Goal: Navigation & Orientation: Find specific page/section

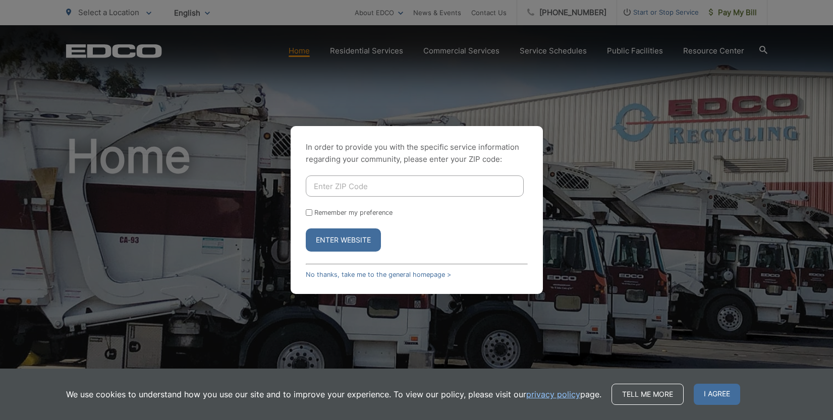
click at [310, 209] on input "Remember my preference" at bounding box center [309, 212] width 7 height 7
checkbox input "true"
click at [332, 178] on input "Enter ZIP Code" at bounding box center [415, 185] width 218 height 21
type input "92020"
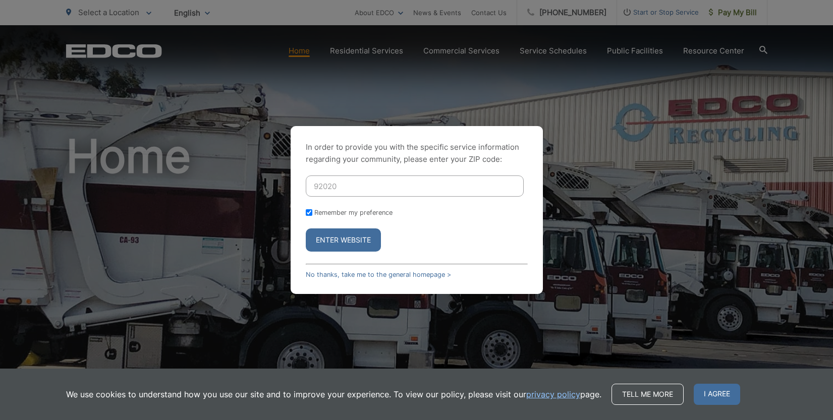
click at [334, 242] on button "Enter Website" at bounding box center [343, 239] width 75 height 23
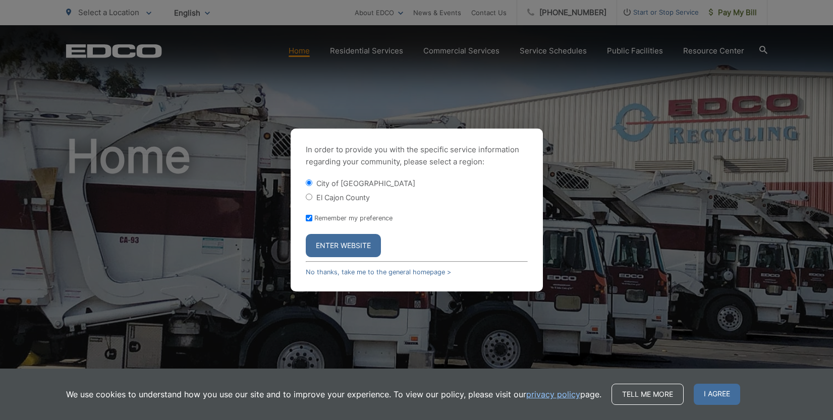
click at [307, 194] on input "El Cajon County" at bounding box center [309, 197] width 7 height 7
radio input "true"
click at [333, 251] on button "Enter Website" at bounding box center [343, 245] width 75 height 23
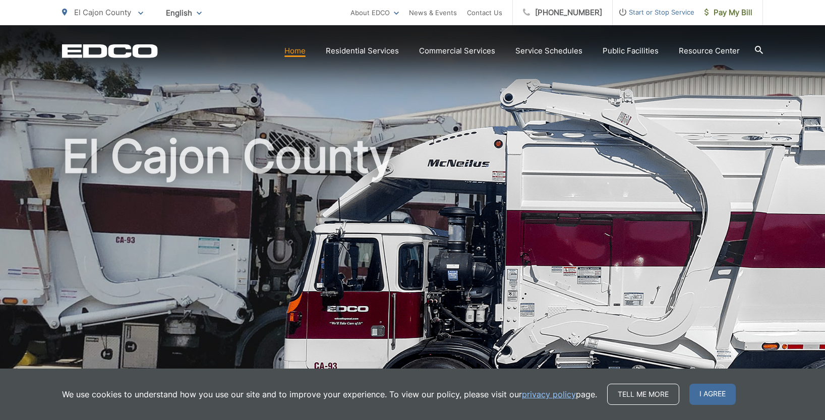
click at [404, 327] on h1 "El Cajon County" at bounding box center [412, 290] width 701 height 319
click at [296, 51] on link "Home" at bounding box center [294, 51] width 21 height 12
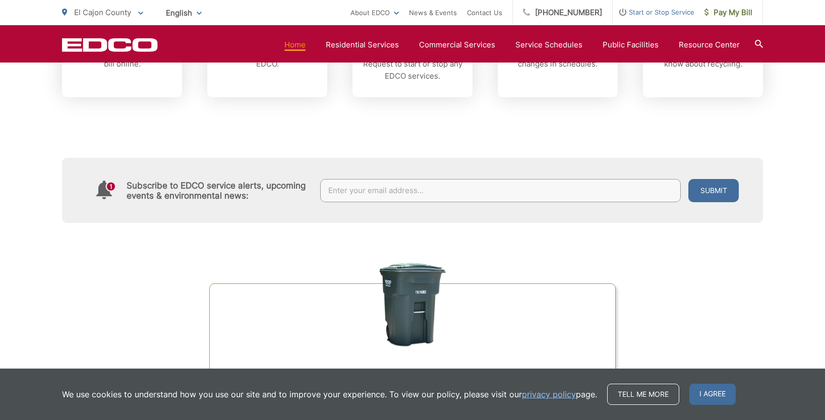
scroll to position [423, 0]
